Goal: Transaction & Acquisition: Purchase product/service

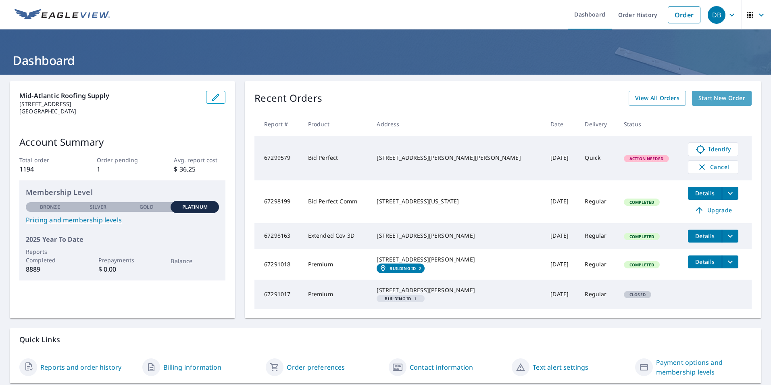
click at [715, 94] on span "Start New Order" at bounding box center [721, 98] width 47 height 10
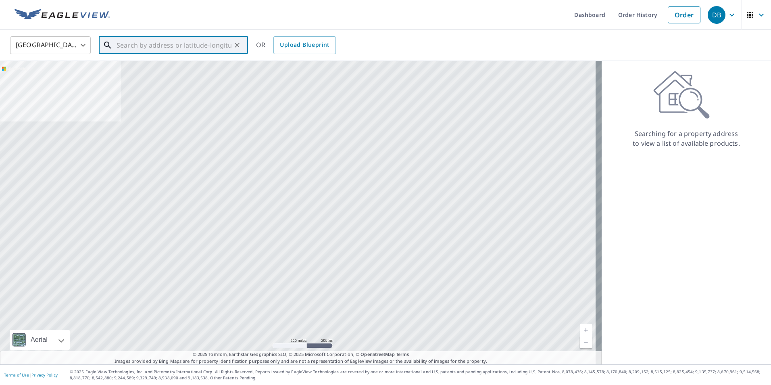
click at [167, 47] on input "text" at bounding box center [174, 45] width 115 height 23
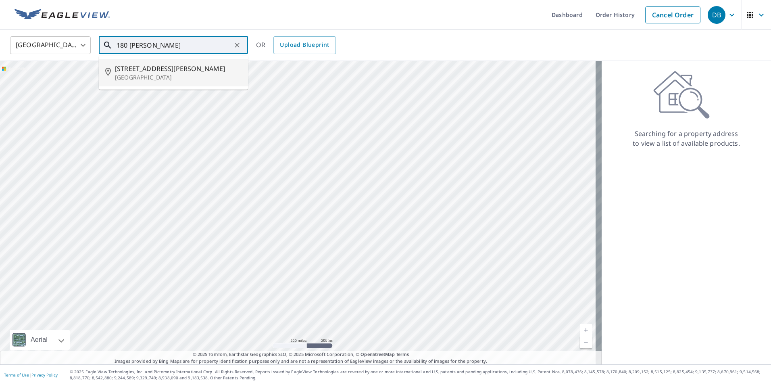
click at [163, 74] on p "[GEOGRAPHIC_DATA]" at bounding box center [178, 77] width 127 height 8
type input "[STREET_ADDRESS][PERSON_NAME][PERSON_NAME]"
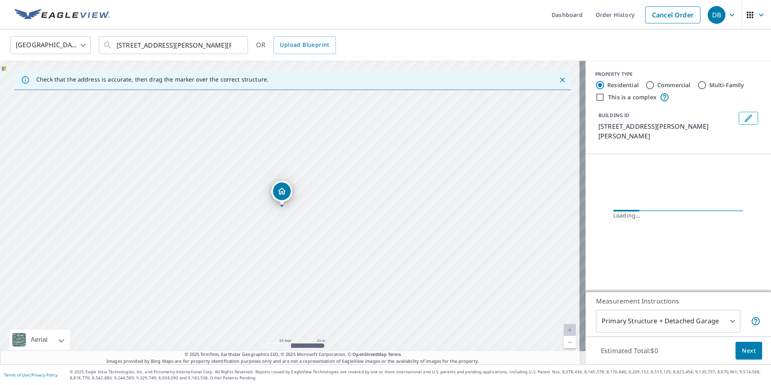
drag, startPoint x: 304, startPoint y: 236, endPoint x: 289, endPoint y: 167, distance: 70.9
click at [289, 167] on div "[STREET_ADDRESS][PERSON_NAME][PERSON_NAME]" at bounding box center [292, 212] width 585 height 303
drag, startPoint x: 279, startPoint y: 191, endPoint x: 272, endPoint y: 196, distance: 8.2
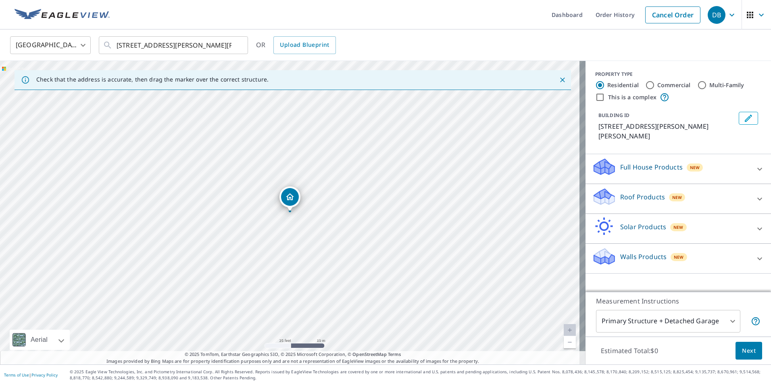
click at [604, 189] on icon at bounding box center [604, 194] width 21 height 10
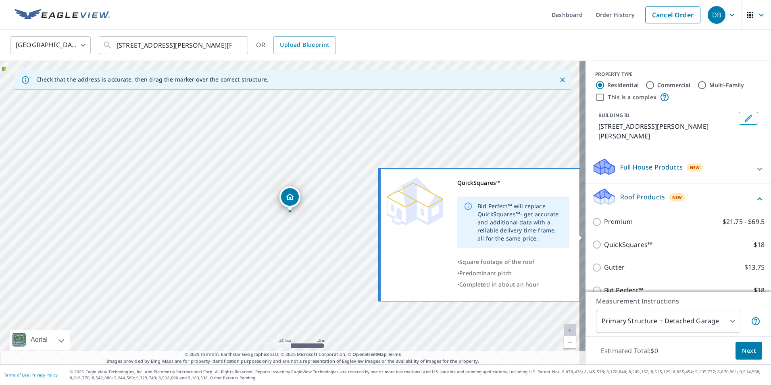
click at [616, 240] on p "QuickSquares™" at bounding box center [628, 245] width 48 height 10
click at [604, 240] on input "QuickSquares™ $18" at bounding box center [598, 245] width 12 height 10
checkbox input "true"
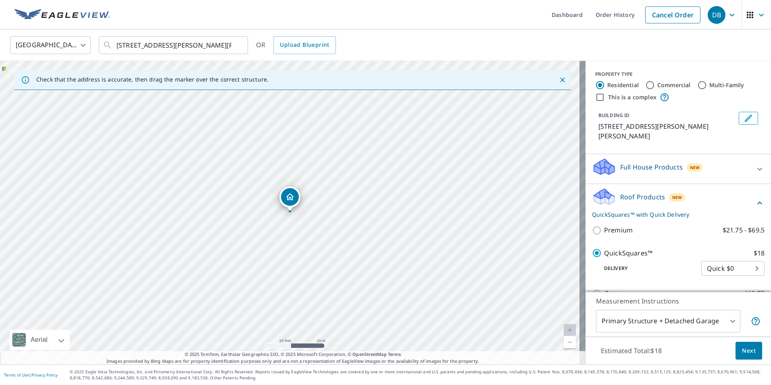
click at [748, 350] on span "Next" at bounding box center [749, 351] width 14 height 10
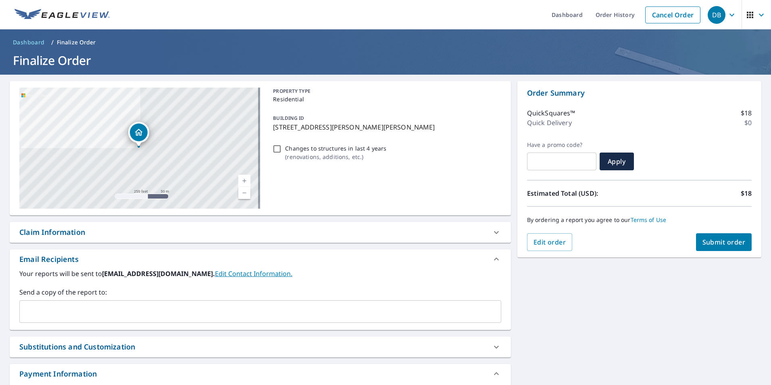
click at [721, 240] on span "Submit order" at bounding box center [723, 242] width 43 height 9
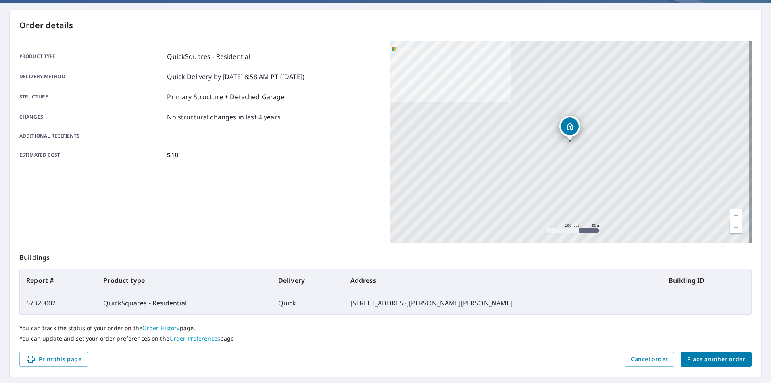
scroll to position [90, 0]
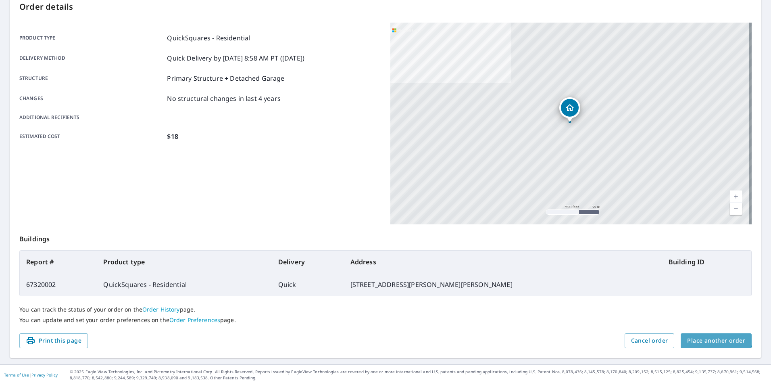
click at [710, 337] on span "Place another order" at bounding box center [716, 340] width 58 height 10
